Goal: Subscribe to service/newsletter

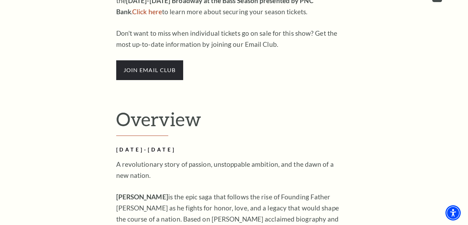
scroll to position [461, 0]
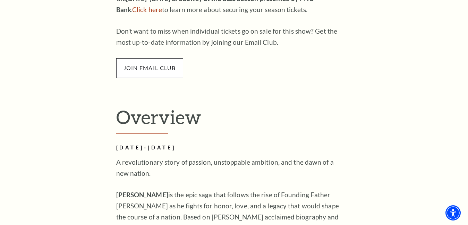
click at [154, 68] on span "join email club" at bounding box center [149, 67] width 67 height 19
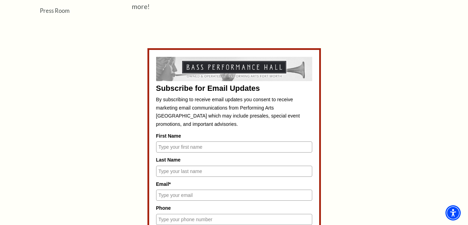
scroll to position [263, 0]
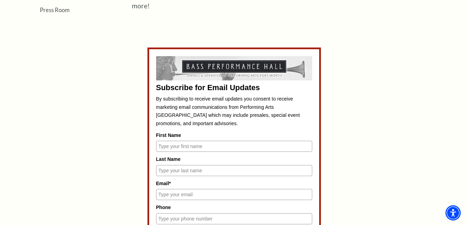
click at [304, 146] on input "First Name" at bounding box center [234, 146] width 156 height 11
type input "Carl"
type input "Parker"
type input "clp101@aol.com"
type input "2142359471"
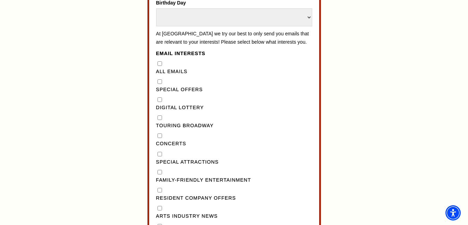
scroll to position [536, 0]
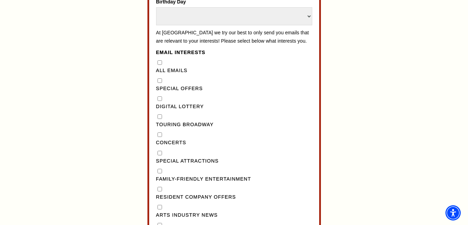
click at [159, 115] on Broadway"] "Touring Broadway" at bounding box center [160, 117] width 5 height 5
checkbox Broadway"] "true"
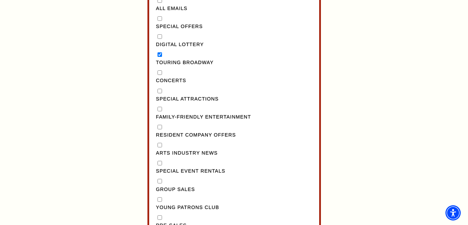
scroll to position [599, 0]
click at [159, 88] on Attractions"] "Special Attractions" at bounding box center [160, 90] width 5 height 5
checkbox Attractions"] "true"
click at [159, 106] on Entertainment"] "Family-Friendly Entertainment" at bounding box center [160, 108] width 5 height 5
checkbox Entertainment"] "true"
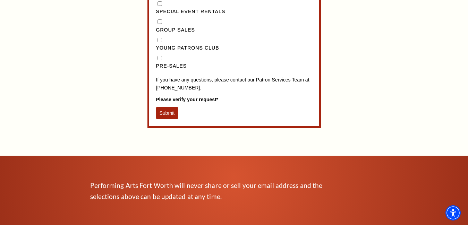
scroll to position [767, 0]
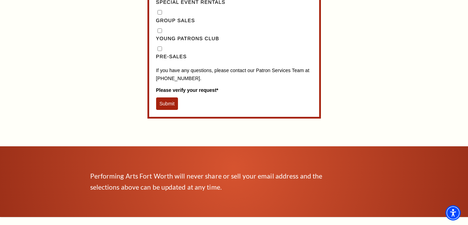
click at [166, 98] on button "Submit" at bounding box center [167, 104] width 22 height 12
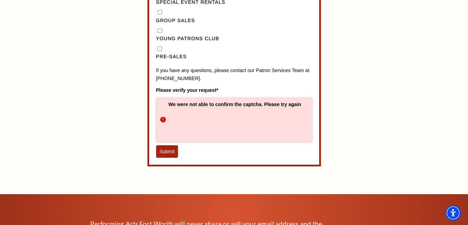
click at [169, 145] on button "Submit" at bounding box center [167, 151] width 22 height 12
